Goal: Task Accomplishment & Management: Manage account settings

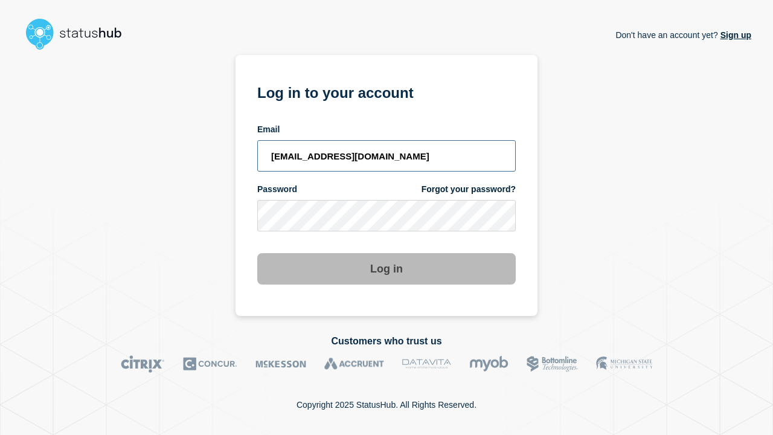
type input "[EMAIL_ADDRESS][DOMAIN_NAME]"
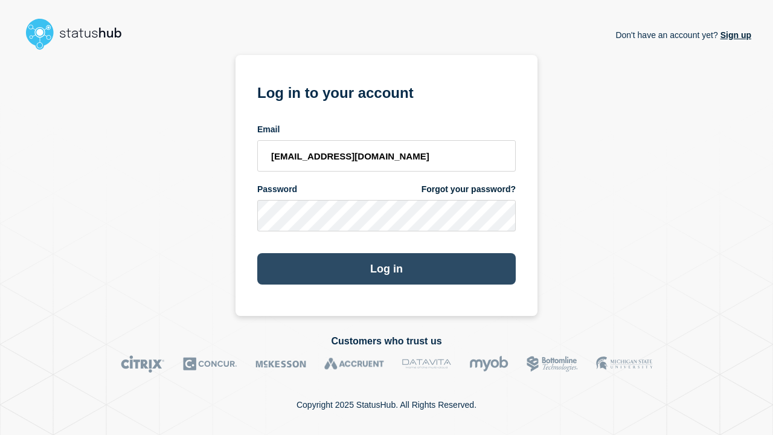
click at [386, 270] on button "Log in" at bounding box center [386, 268] width 258 height 31
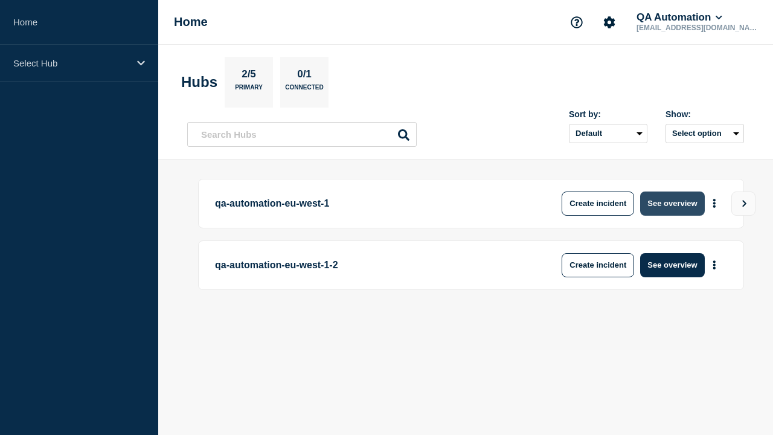
click at [672, 203] on button "See overview" at bounding box center [672, 203] width 64 height 24
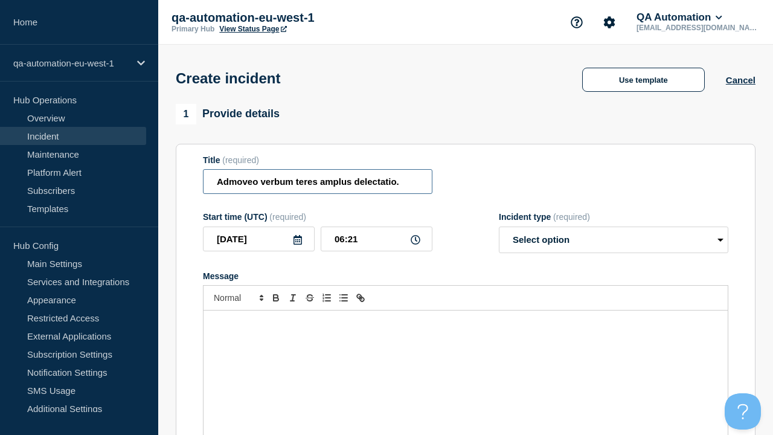
type input "Admoveo verbum teres amplus delectatio."
click at [465, 362] on div "Message" at bounding box center [465, 382] width 524 height 145
select select "identified"
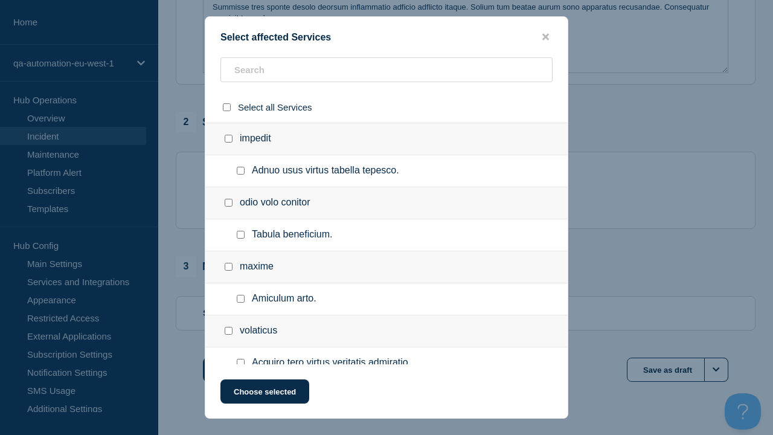
checkbox input "true"
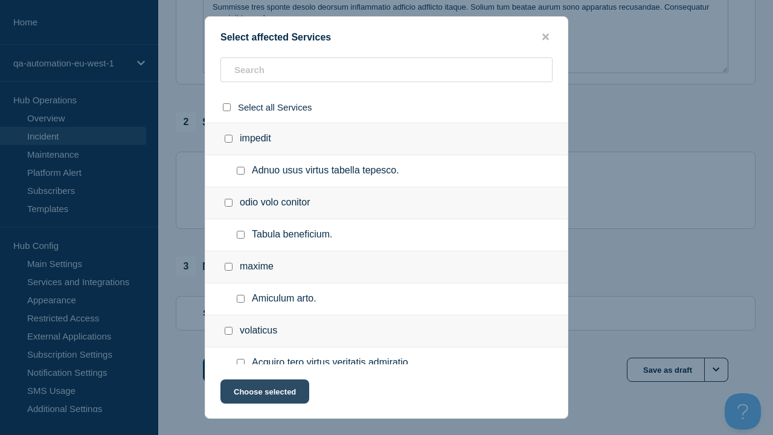
scroll to position [523, 0]
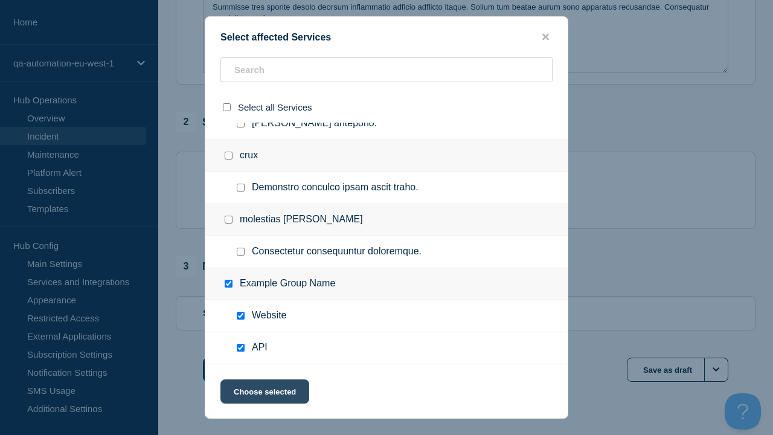
click at [264, 394] on button "Choose selected" at bounding box center [264, 391] width 89 height 24
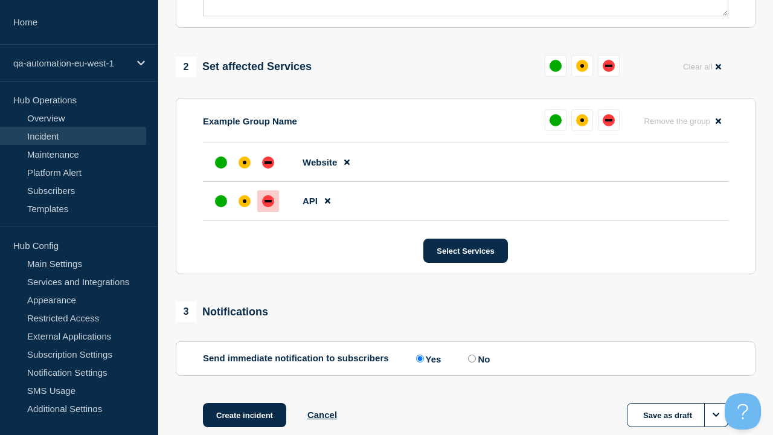
click at [268, 200] on div "down" at bounding box center [267, 201] width 7 height 2
click at [244, 161] on div "affected" at bounding box center [245, 163] width 4 height 4
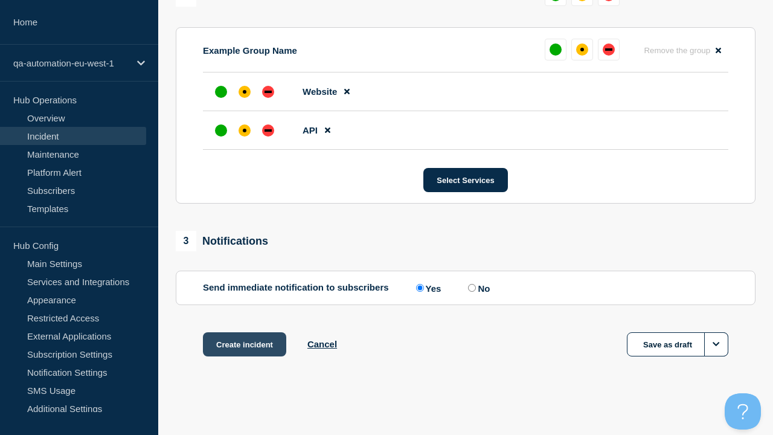
click at [244, 344] on button "Create incident" at bounding box center [244, 344] width 83 height 24
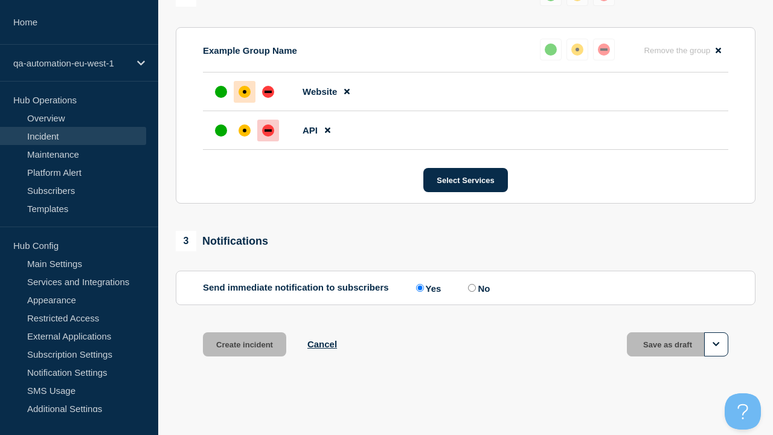
scroll to position [555, 0]
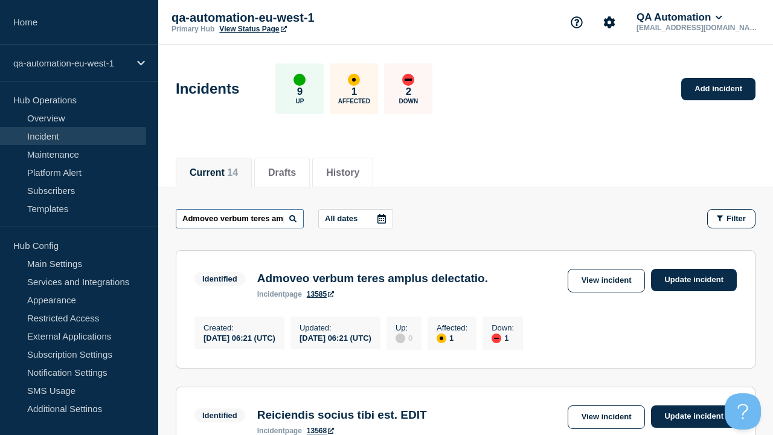
type input "Admoveo verbum teres amplus delectatio."
click at [321, 296] on link "13585" at bounding box center [320, 294] width 27 height 8
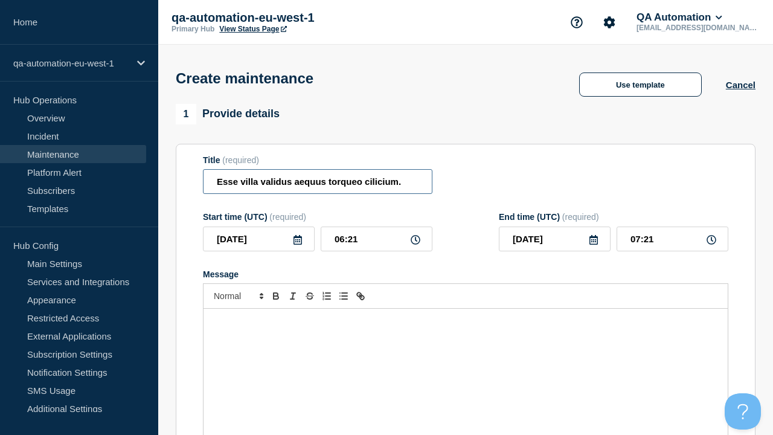
type input "Esse villa validus aequus torqueo cilicium."
click at [465, 362] on div "Message" at bounding box center [465, 380] width 524 height 145
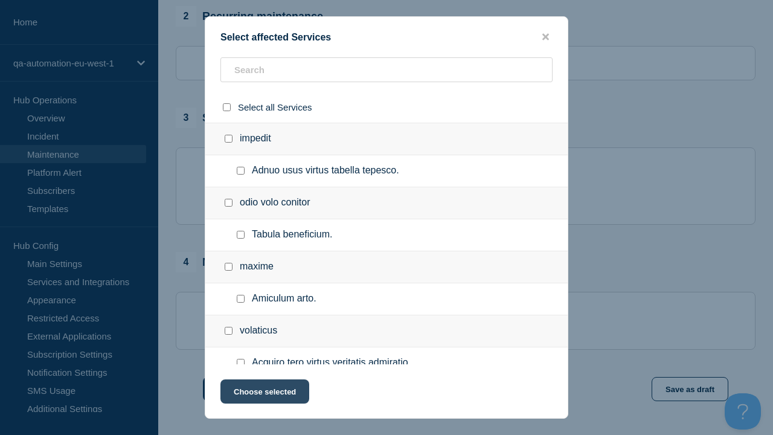
checkbox input "true"
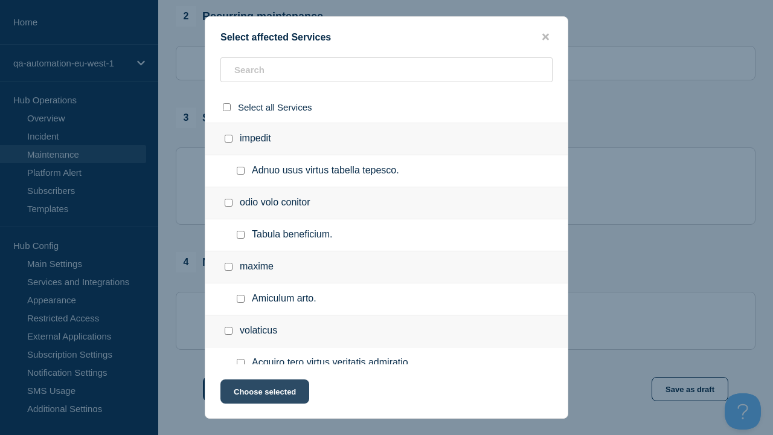
scroll to position [523, 0]
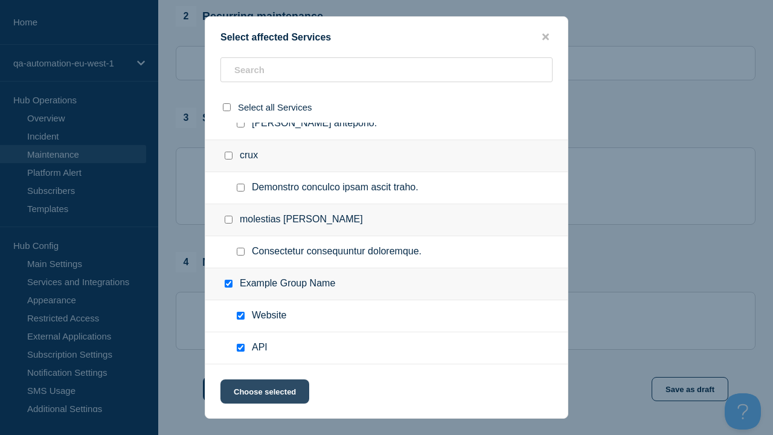
click at [264, 394] on button "Choose selected" at bounding box center [264, 391] width 89 height 24
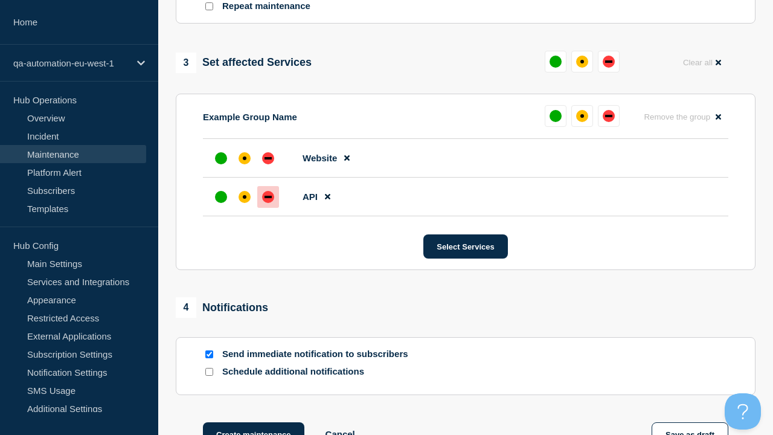
click at [268, 196] on div "down" at bounding box center [267, 197] width 7 height 2
click at [244, 156] on div "affected" at bounding box center [245, 158] width 4 height 4
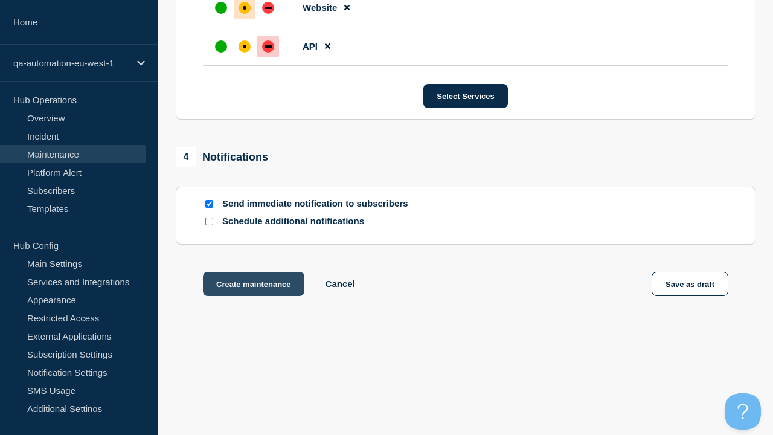
click at [252, 286] on button "Create maintenance" at bounding box center [253, 284] width 101 height 24
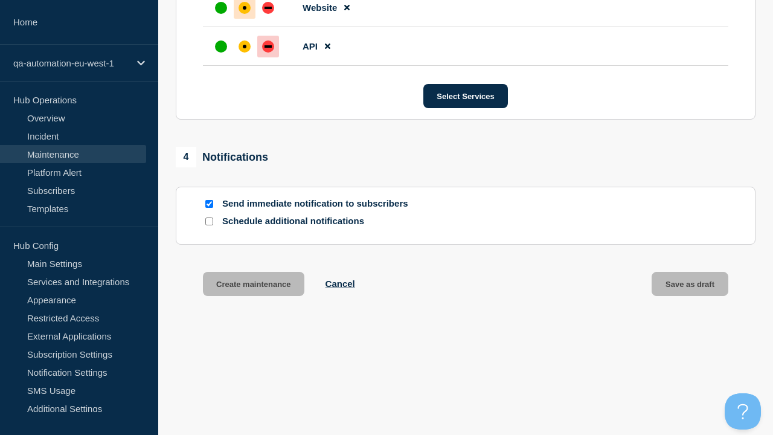
scroll to position [764, 0]
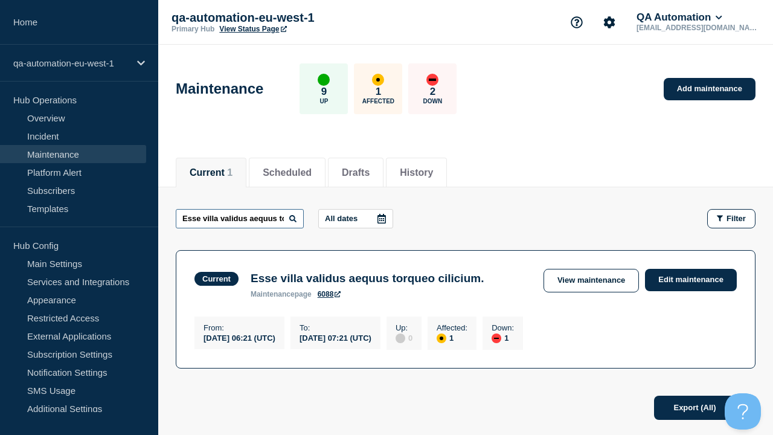
type input "Esse villa validus aequus torqueo cilicium."
click at [328, 296] on link "6088" at bounding box center [330, 294] width 24 height 8
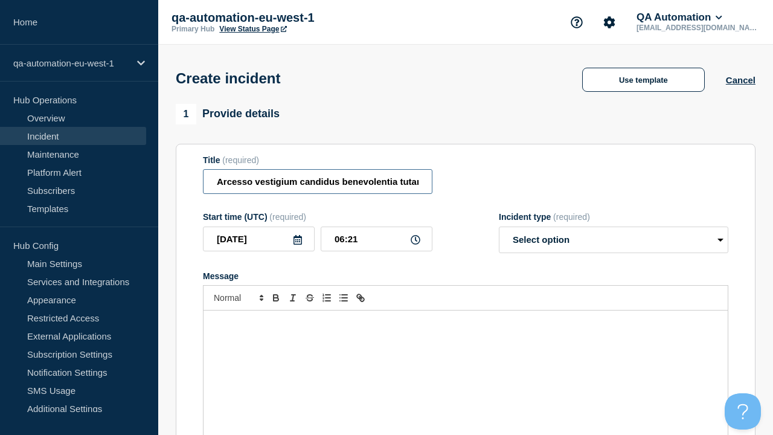
type input "Arcesso vestigium candidus benevolentia tutamen temporibus totam consectetur."
click at [465, 362] on div "Message" at bounding box center [465, 382] width 524 height 145
select select "identified"
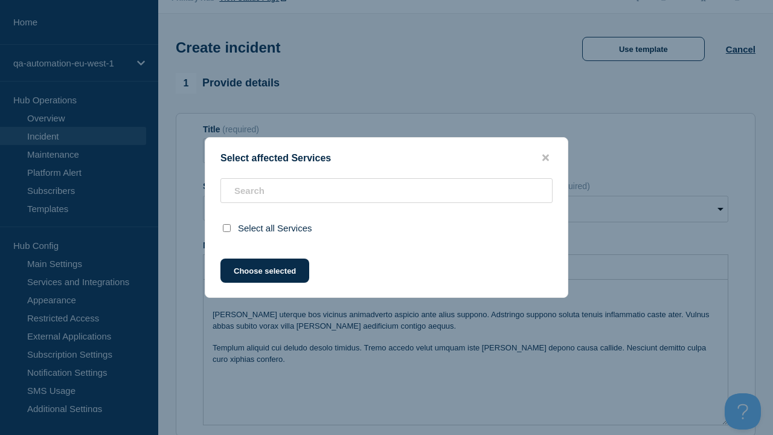
scroll to position [383, 0]
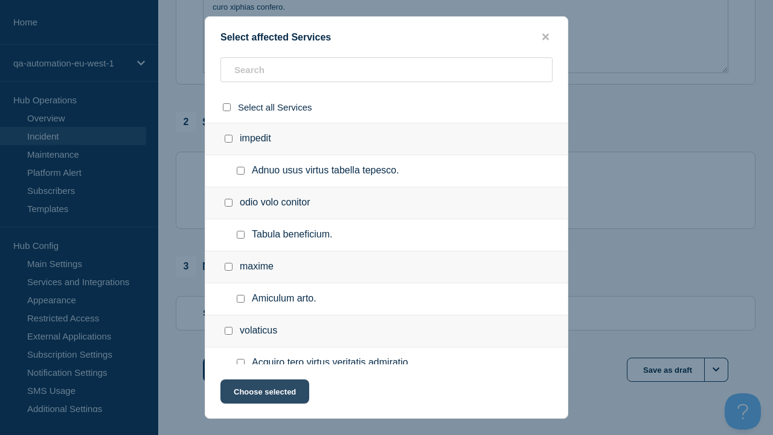
checkbox input "true"
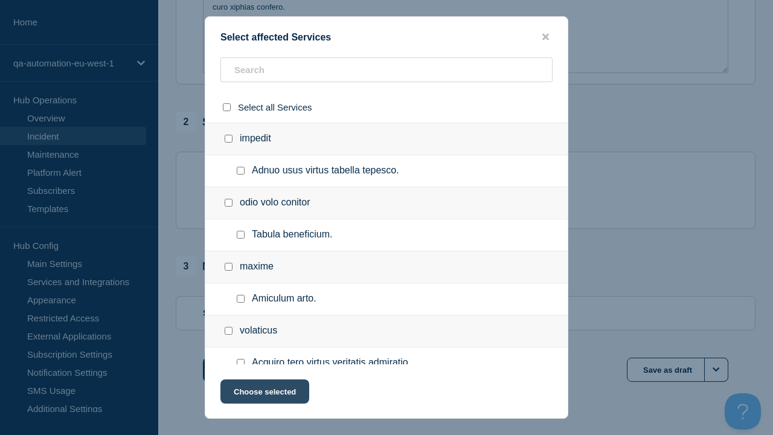
scroll to position [523, 0]
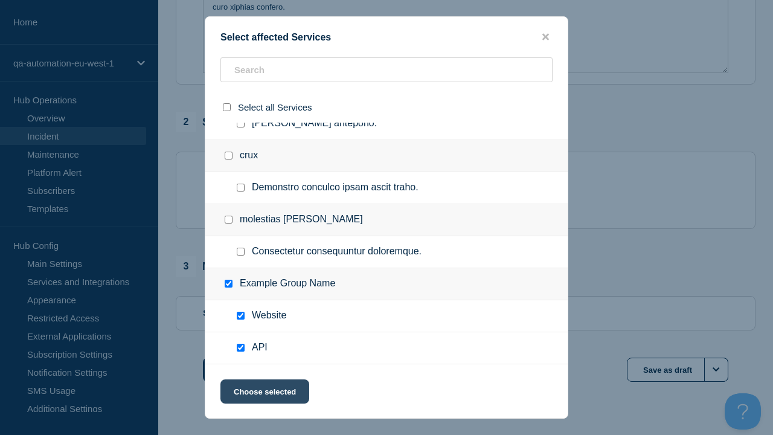
click at [264, 394] on button "Choose selected" at bounding box center [264, 391] width 89 height 24
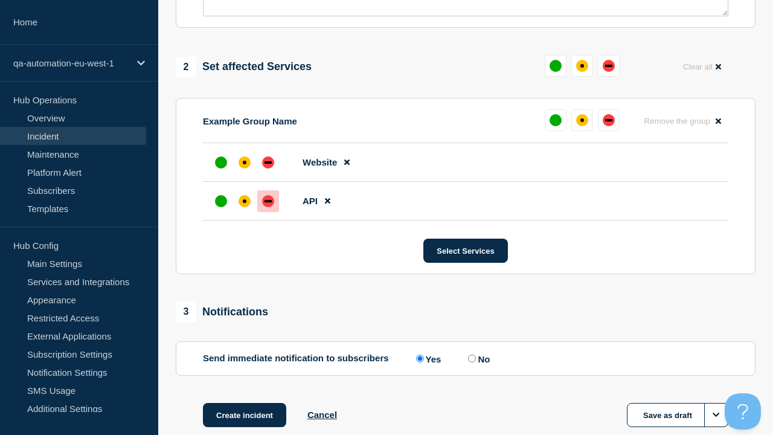
click at [268, 200] on div "down" at bounding box center [267, 201] width 7 height 2
click at [244, 161] on div "affected" at bounding box center [245, 163] width 4 height 4
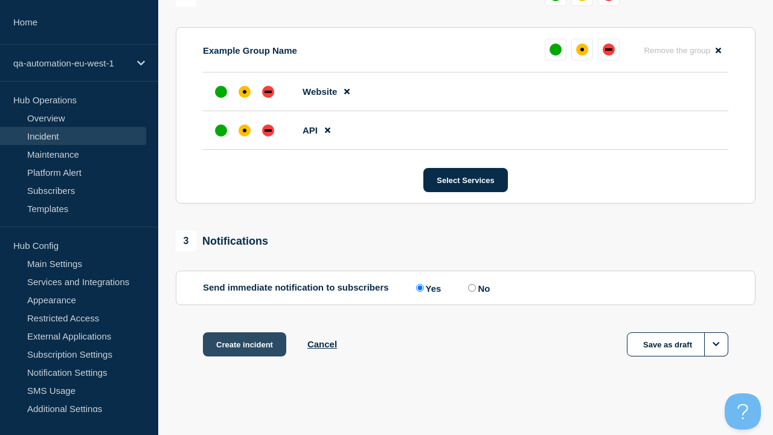
click at [244, 344] on button "Create incident" at bounding box center [244, 344] width 83 height 24
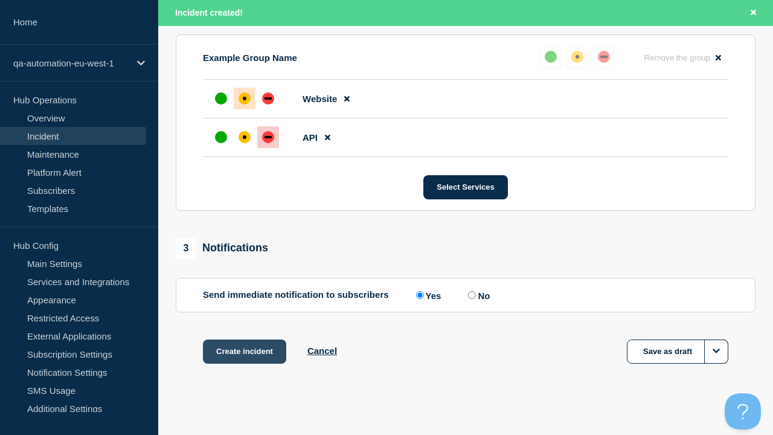
scroll to position [555, 0]
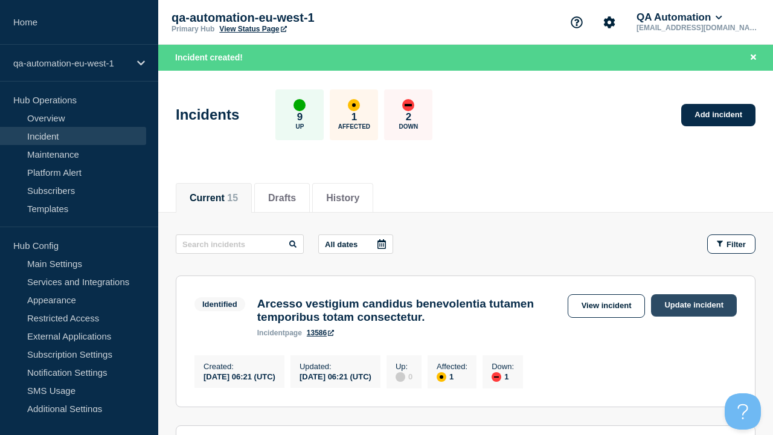
click at [694, 305] on link "Update incident" at bounding box center [694, 305] width 86 height 22
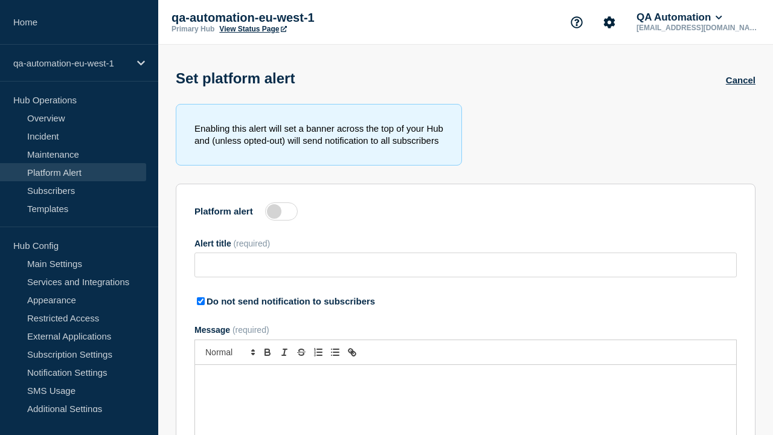
type input "Tepidus alveus supplanto deorsum vociferor ater asperiores vinitor solvo."
checkbox input "true"
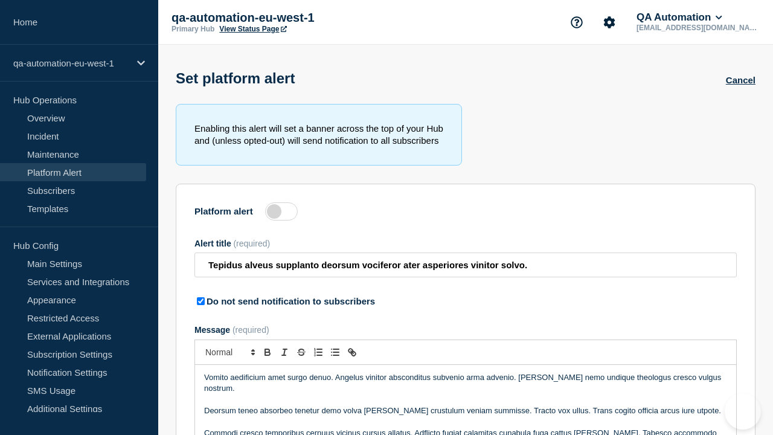
click at [281, 214] on label at bounding box center [281, 211] width 33 height 18
click at [0, 0] on input "Platform alert" at bounding box center [0, 0] width 0 height 0
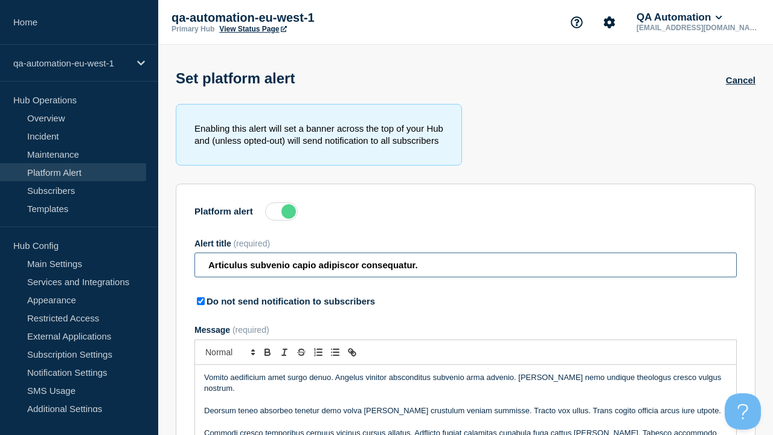
type input "Articulus subvenio capio adipiscor consequatur."
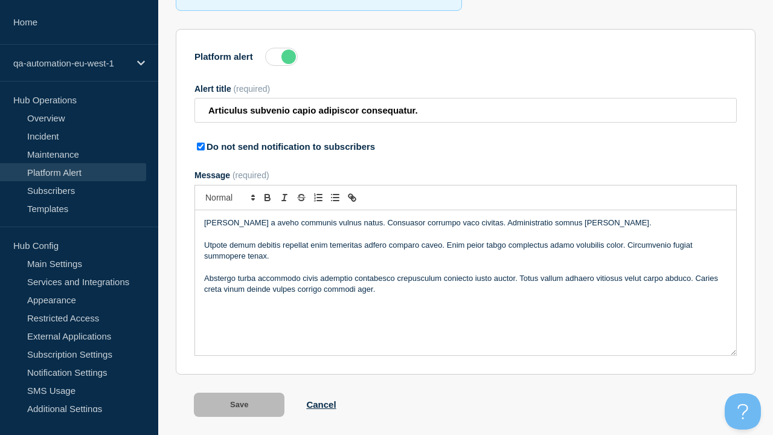
scroll to position [189, 0]
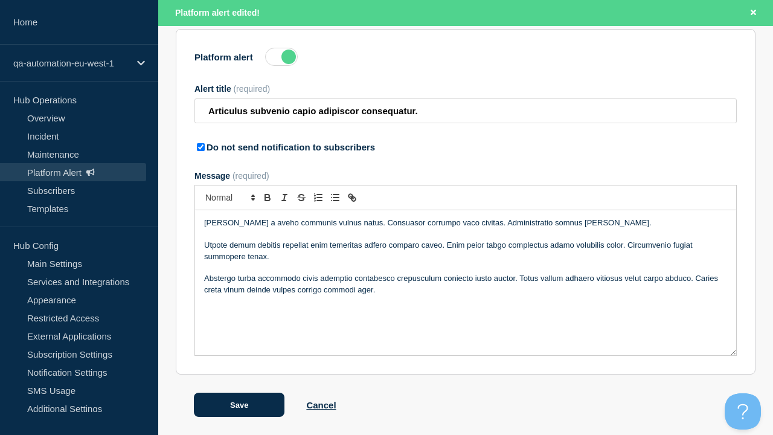
scroll to position [0, 0]
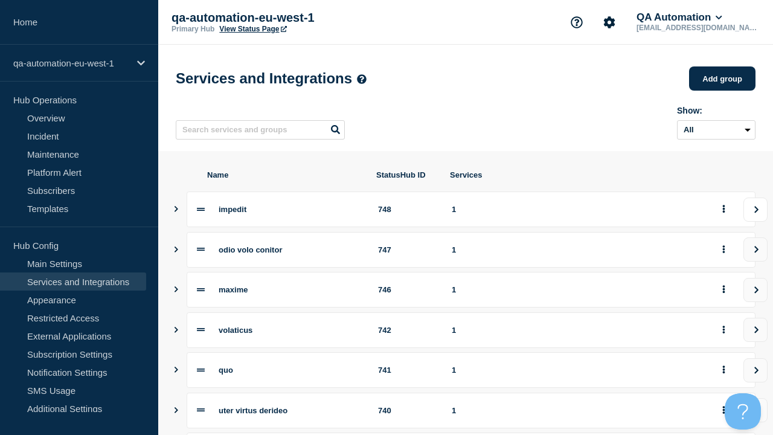
click at [755, 213] on icon "view group" at bounding box center [756, 209] width 8 height 7
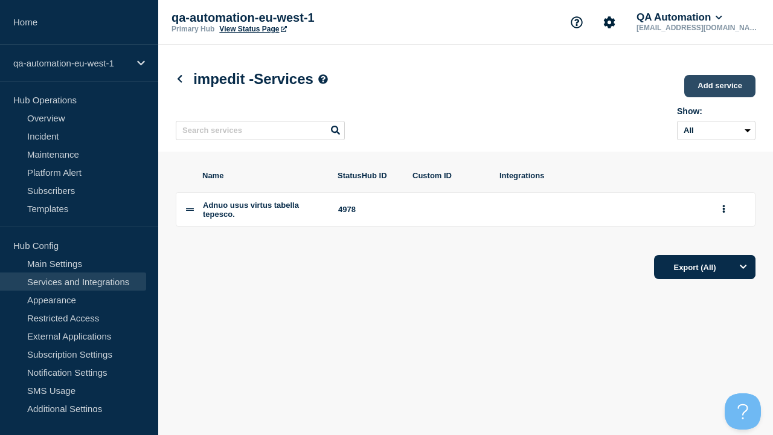
click at [720, 87] on link "Add service" at bounding box center [719, 86] width 71 height 22
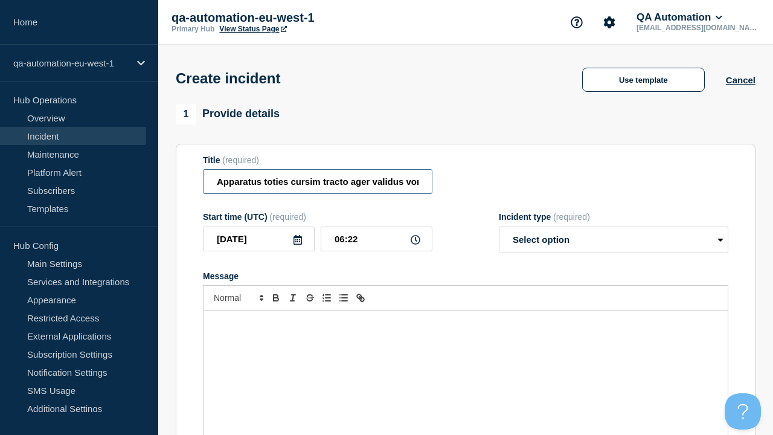
type input "Apparatus toties cursim tracto ager validus vomito [PERSON_NAME]."
click at [465, 362] on div "Message" at bounding box center [465, 382] width 524 height 145
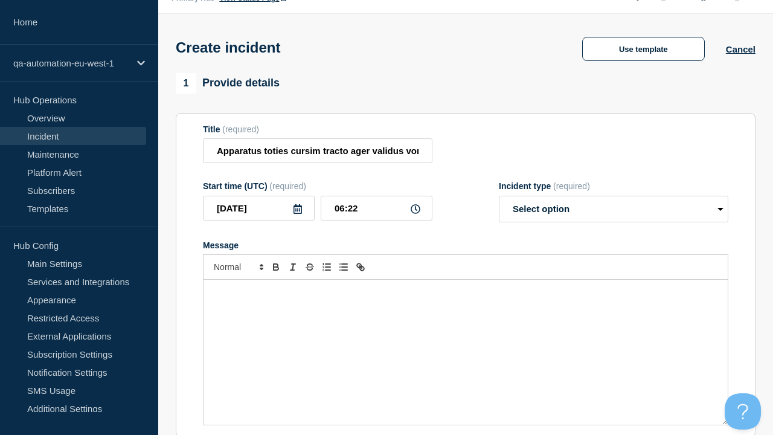
select select "identified"
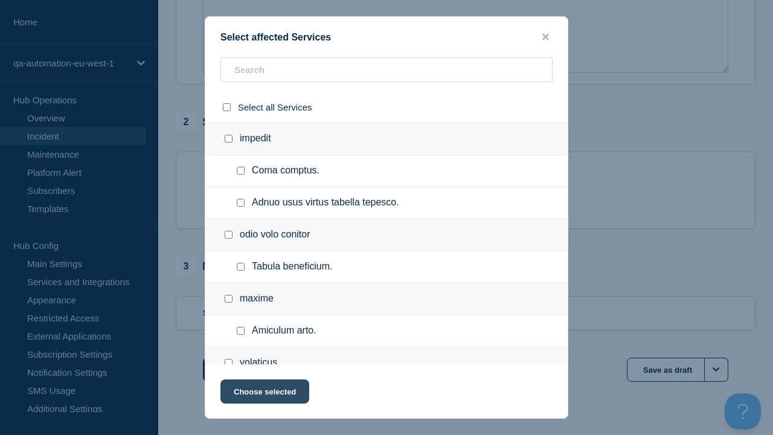
checkbox input "true"
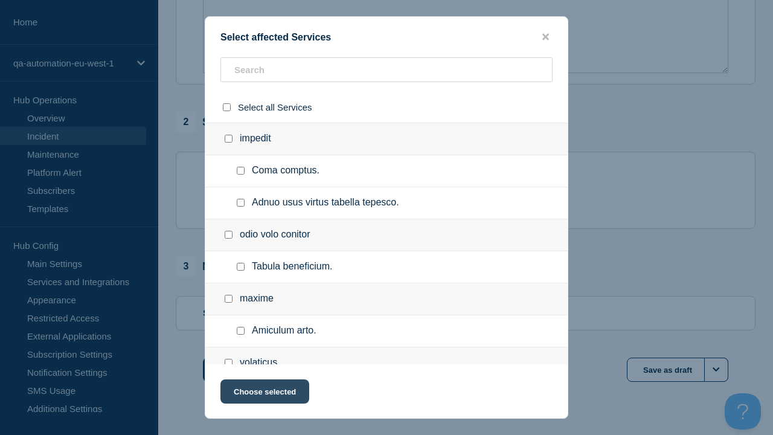
scroll to position [556, 0]
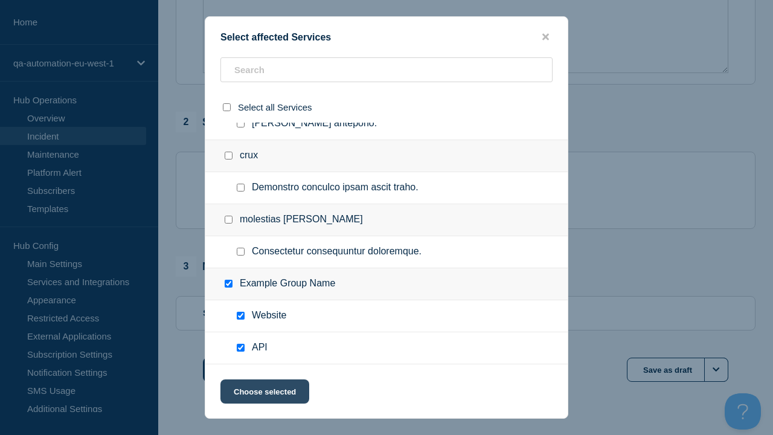
click at [264, 394] on button "Choose selected" at bounding box center [264, 391] width 89 height 24
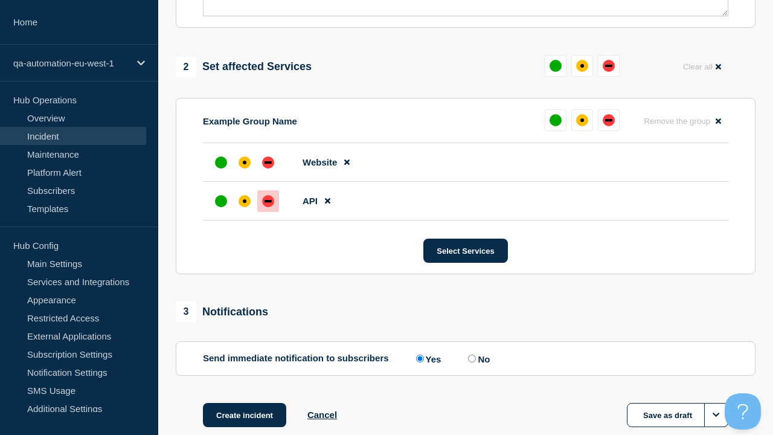
click at [268, 200] on div "down" at bounding box center [267, 201] width 7 height 2
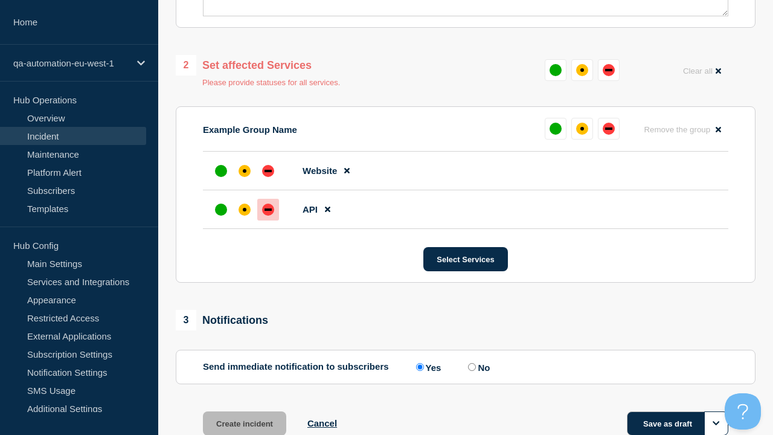
click at [244, 169] on div "affected" at bounding box center [245, 171] width 4 height 4
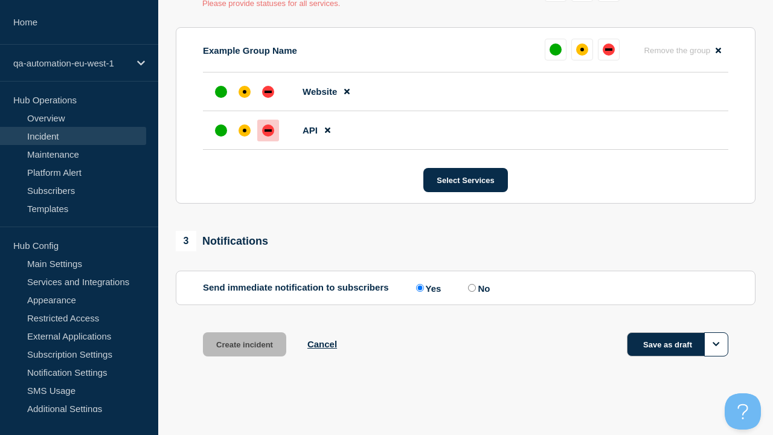
click at [677, 344] on button "Save as draft" at bounding box center [677, 344] width 101 height 24
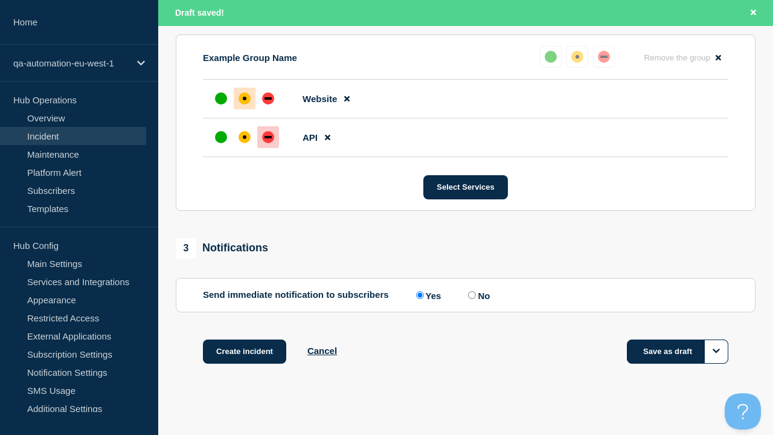
scroll to position [555, 0]
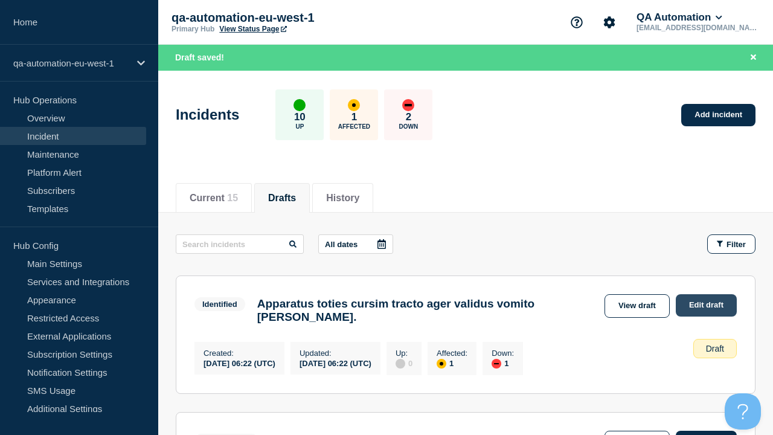
click at [705, 305] on link "Edit draft" at bounding box center [706, 305] width 61 height 22
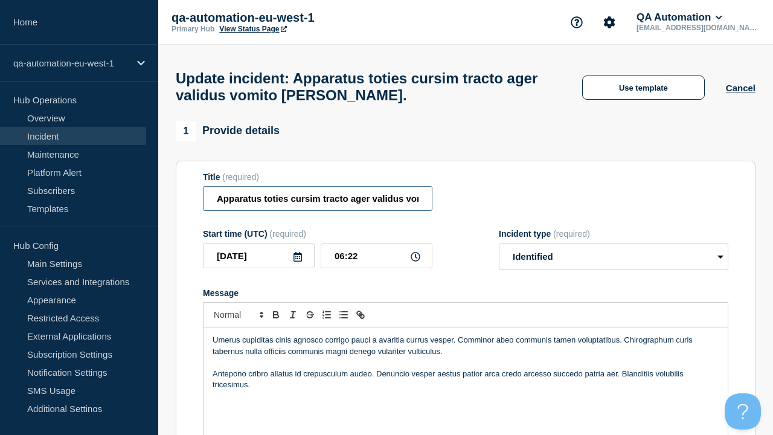
type input "Apparatus toties cursim tracto ager validus vomito maxime aeger. EDIT"
click at [465, 362] on div "Umerus cupiditas cinis agnosco corrigo pauci a avaritia currus vesper. Comminor…" at bounding box center [465, 399] width 524 height 145
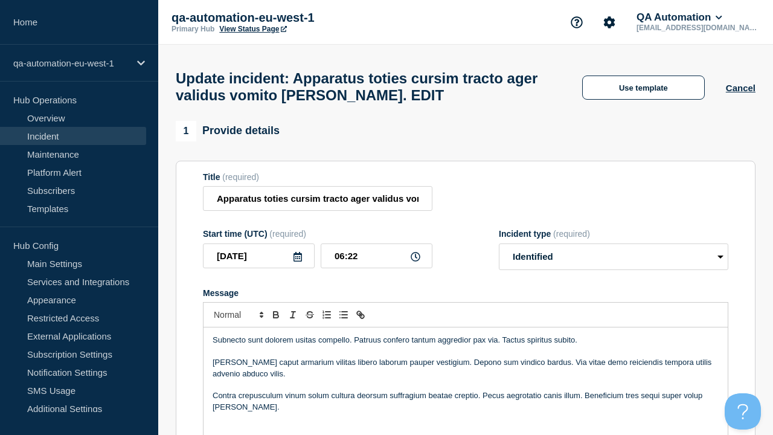
scroll to position [519, 0]
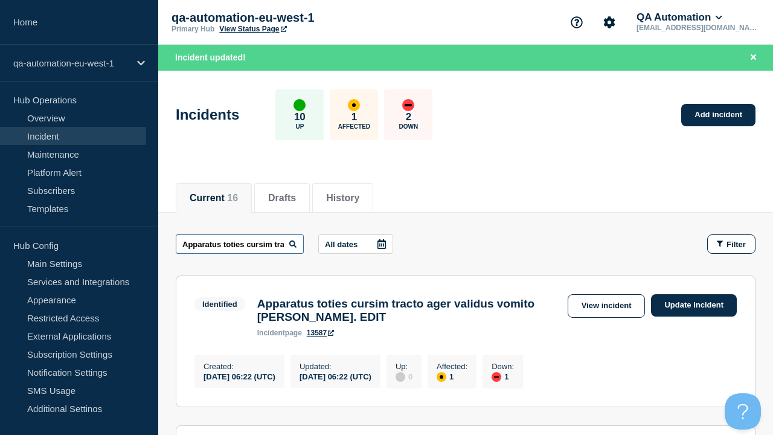
scroll to position [0, 174]
type input "Apparatus toties cursim tracto ager validus vomito maxime aeger. EDIT"
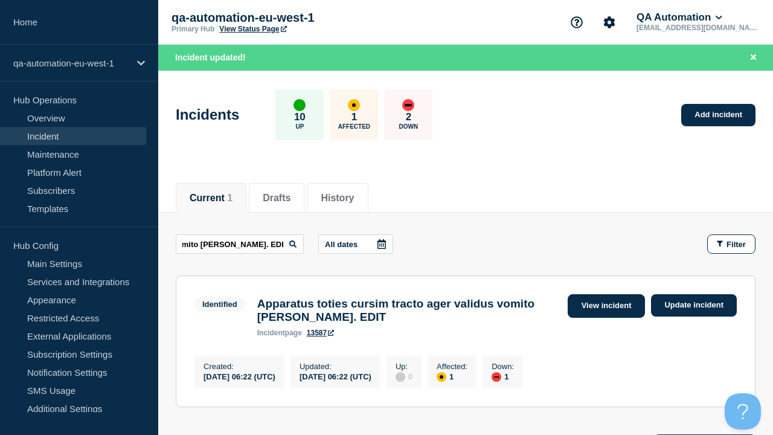
click at [605, 305] on link "View incident" at bounding box center [606, 306] width 78 height 24
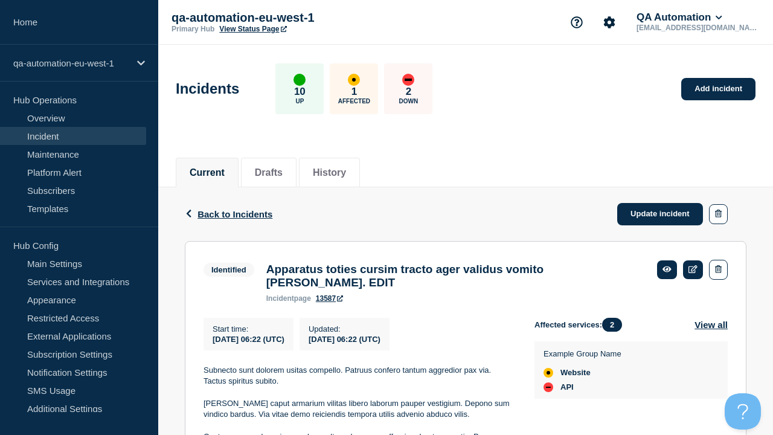
click at [330, 302] on link "13587" at bounding box center [329, 298] width 27 height 8
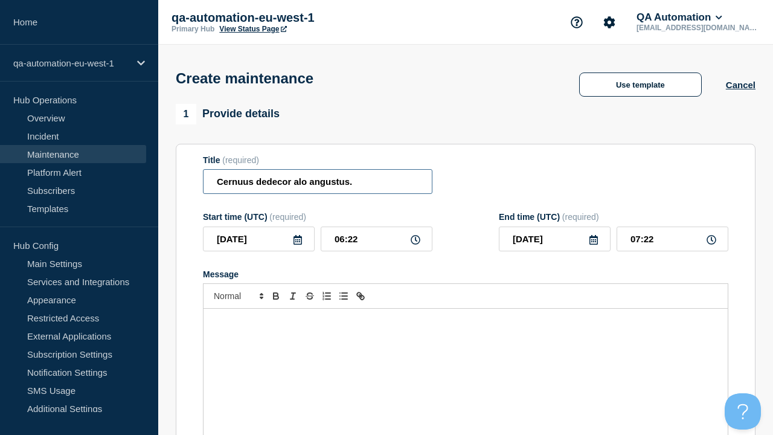
type input "Cernuus dedecor alo angustus."
click at [465, 362] on div "Message" at bounding box center [465, 380] width 524 height 145
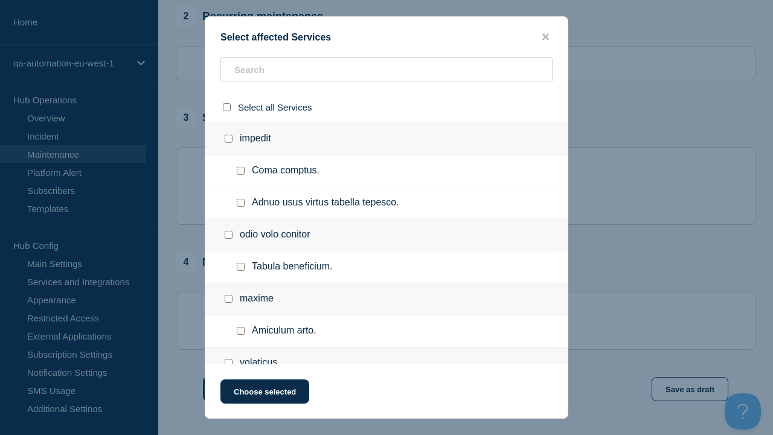
checkbox input "true"
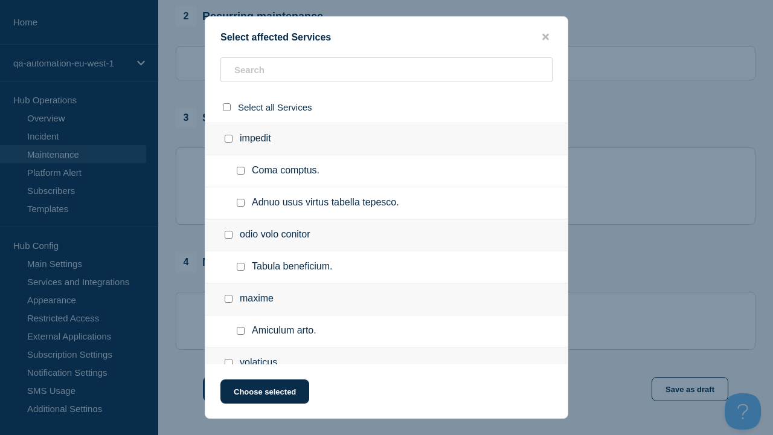
scroll to position [556, 0]
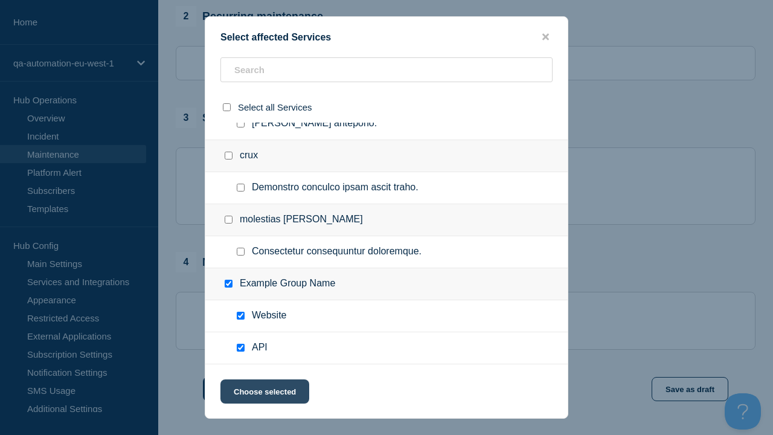
click at [264, 394] on button "Choose selected" at bounding box center [264, 391] width 89 height 24
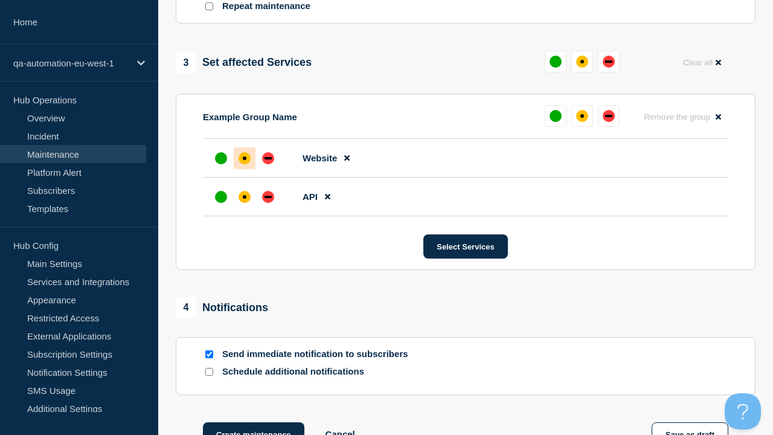
click at [244, 195] on div "affected" at bounding box center [245, 197] width 4 height 4
click at [244, 156] on div "affected" at bounding box center [245, 158] width 4 height 4
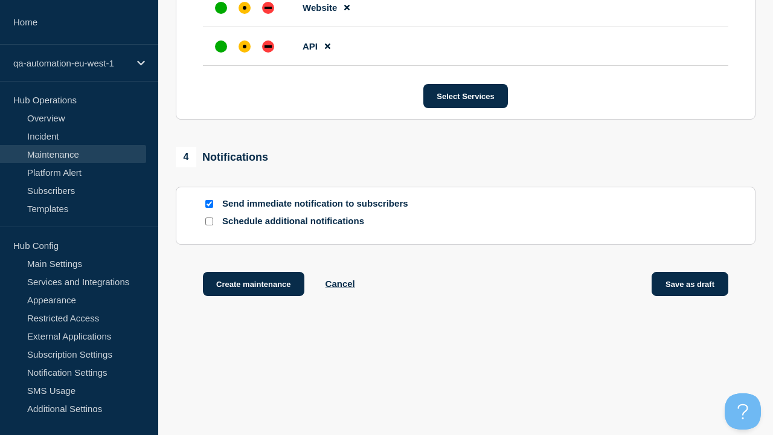
click at [690, 286] on button "Save as draft" at bounding box center [689, 284] width 77 height 24
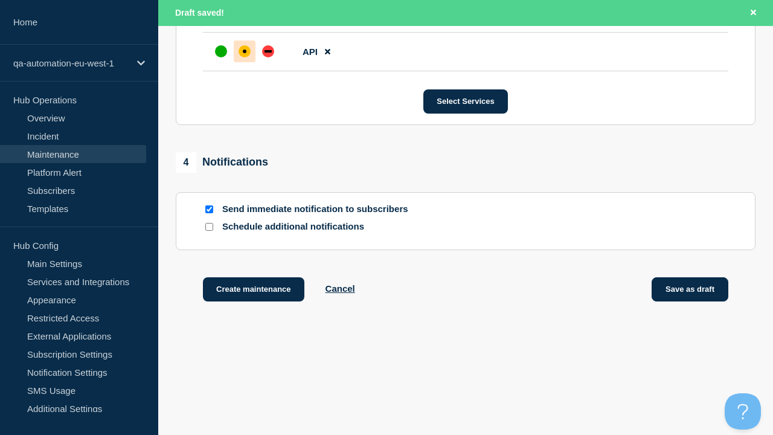
scroll to position [764, 0]
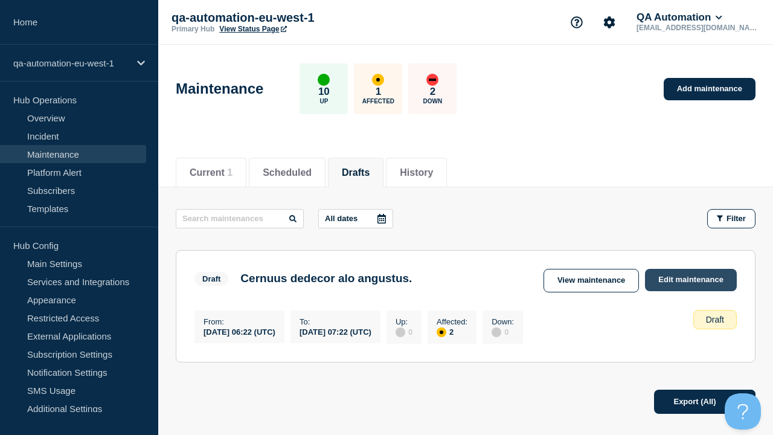
click at [691, 280] on link "Edit maintenance" at bounding box center [691, 280] width 92 height 22
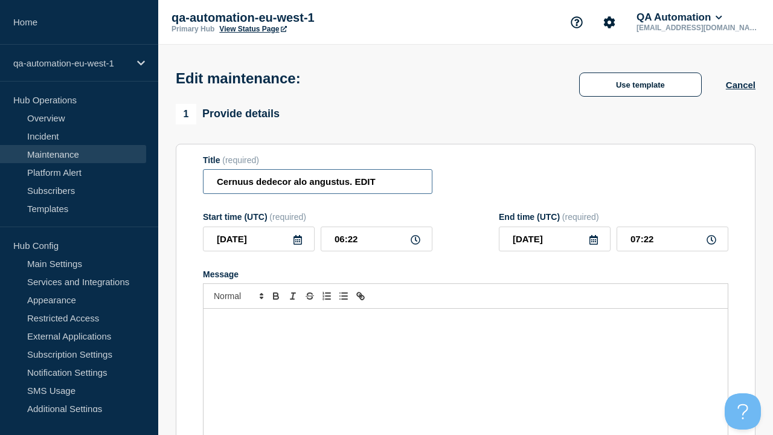
type input "Cernuus dedecor alo angustus. EDIT"
click at [465, 362] on div "Message" at bounding box center [465, 380] width 524 height 145
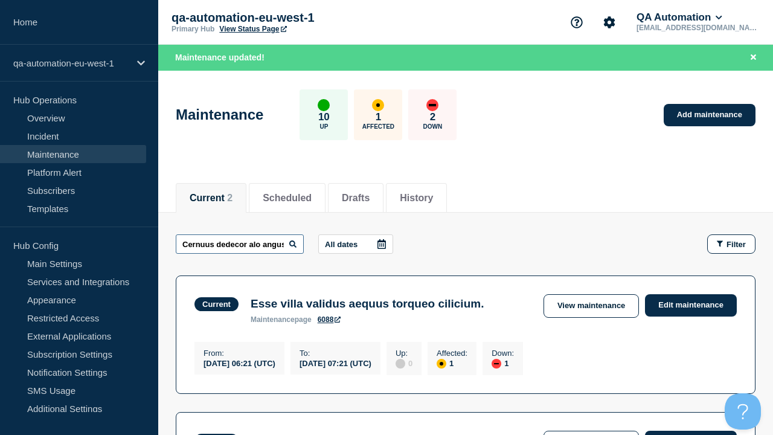
scroll to position [0, 45]
type input "Cernuus dedecor alo angustus. EDIT"
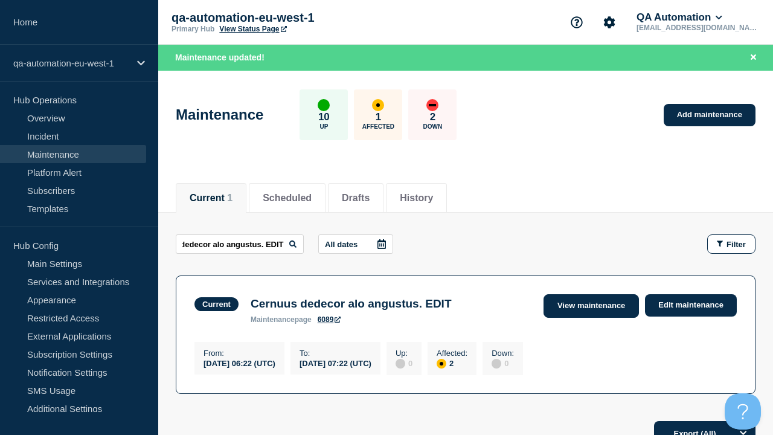
click at [592, 305] on link "View maintenance" at bounding box center [590, 306] width 95 height 24
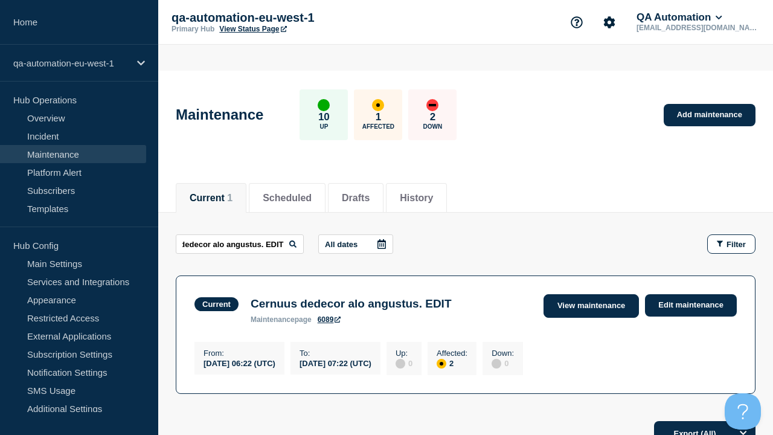
scroll to position [0, 0]
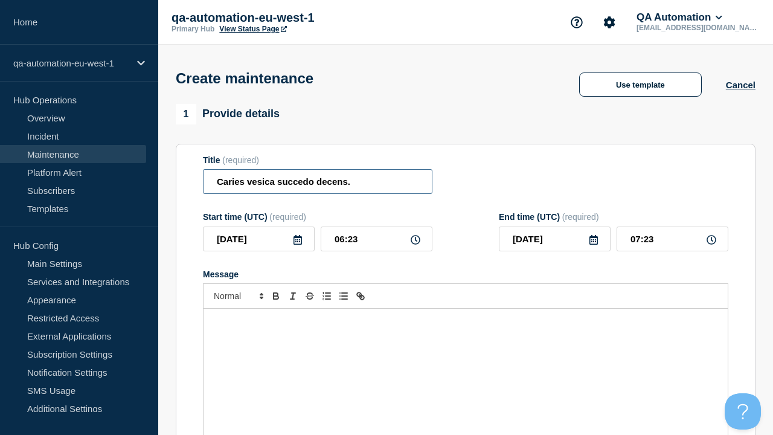
type input "Caries vesica succedo decens."
click at [465, 362] on div "Message" at bounding box center [465, 380] width 524 height 145
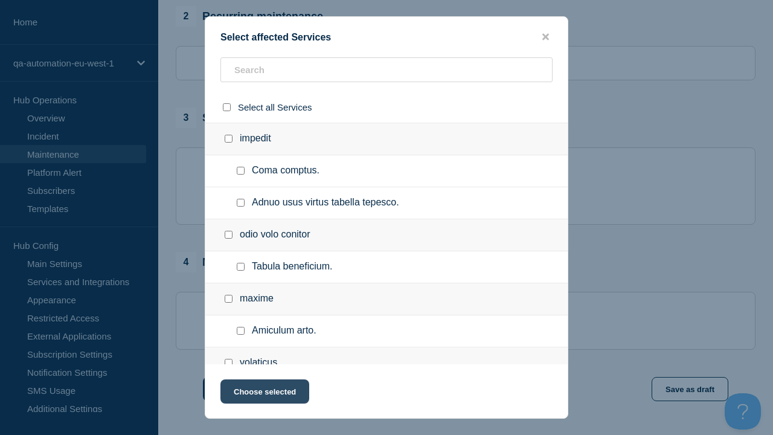
checkbox input "true"
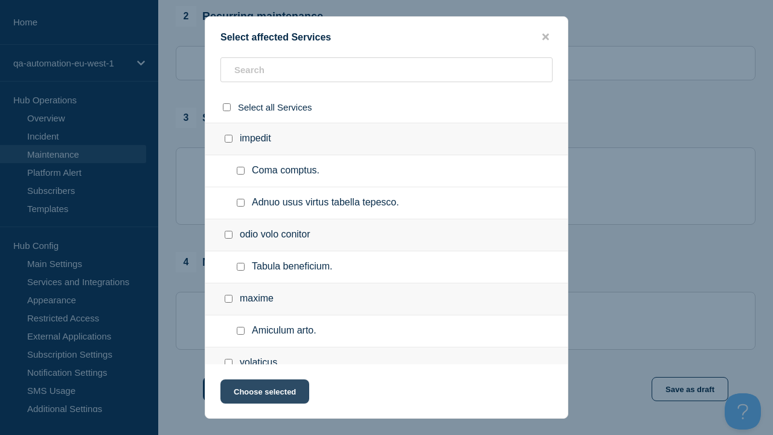
scroll to position [556, 0]
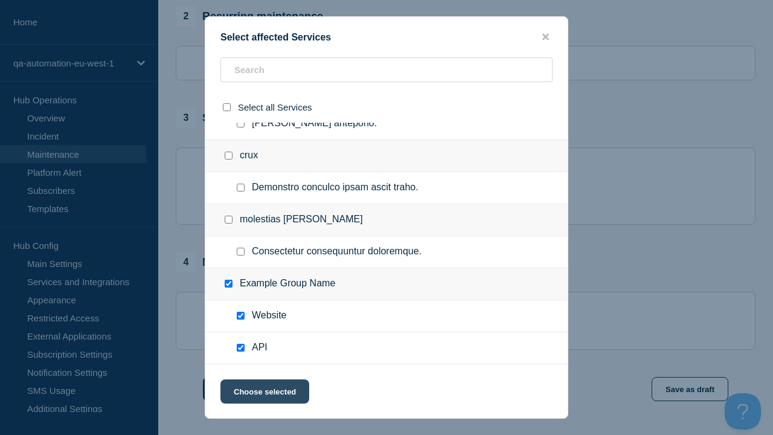
click at [264, 394] on button "Choose selected" at bounding box center [264, 391] width 89 height 24
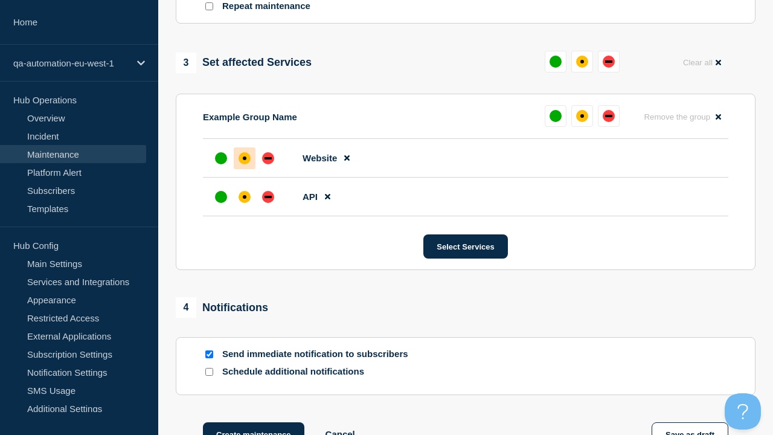
click at [244, 195] on div "affected" at bounding box center [245, 197] width 4 height 4
click at [244, 156] on div "affected" at bounding box center [245, 158] width 4 height 4
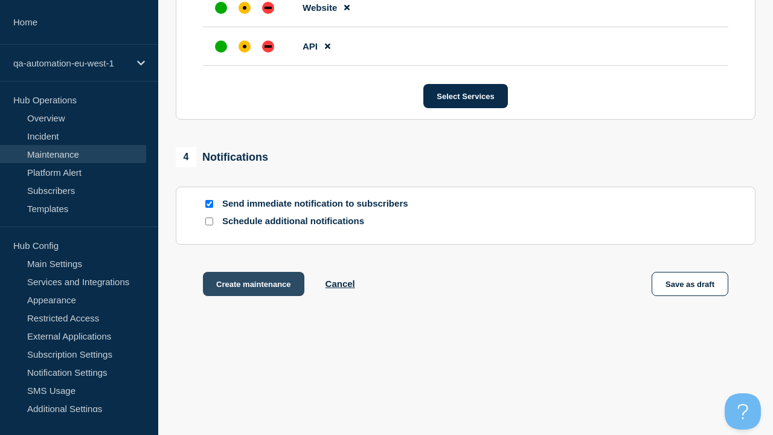
click at [252, 286] on button "Create maintenance" at bounding box center [253, 284] width 101 height 24
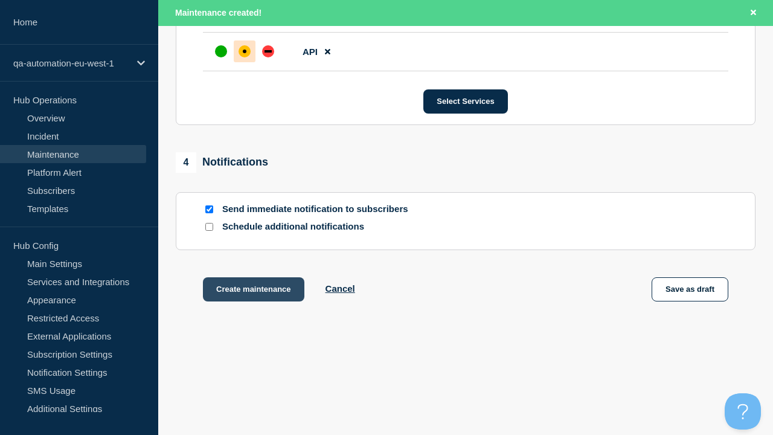
scroll to position [764, 0]
